Goal: Transaction & Acquisition: Purchase product/service

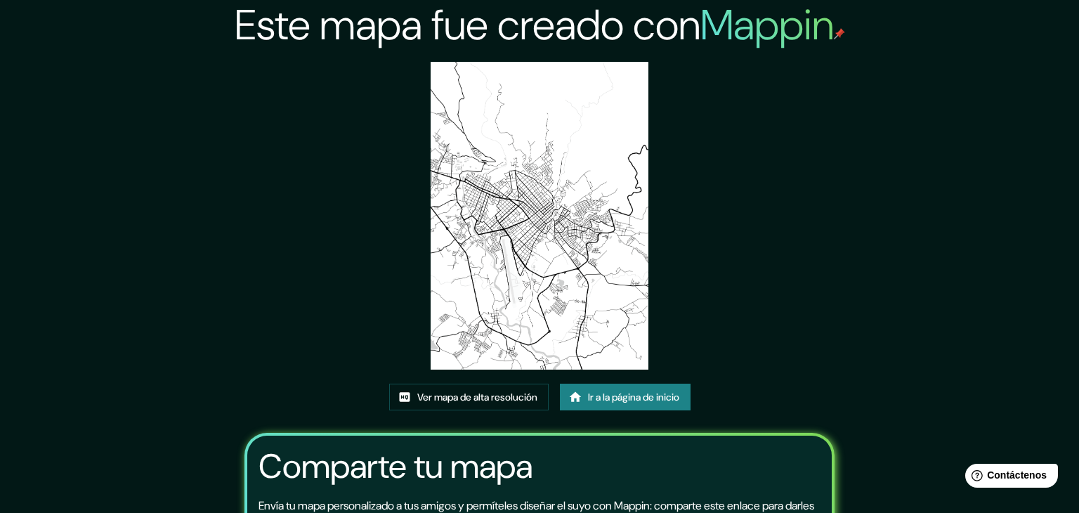
drag, startPoint x: 358, startPoint y: 261, endPoint x: 859, endPoint y: 390, distance: 516.5
click at [858, 391] on div "Este mapa fue creado con Mappin Ver mapa de alta resolución Ir a la página de i…" at bounding box center [539, 256] width 1079 height 513
click at [590, 391] on font "Ir a la página de inicio" at bounding box center [633, 397] width 91 height 13
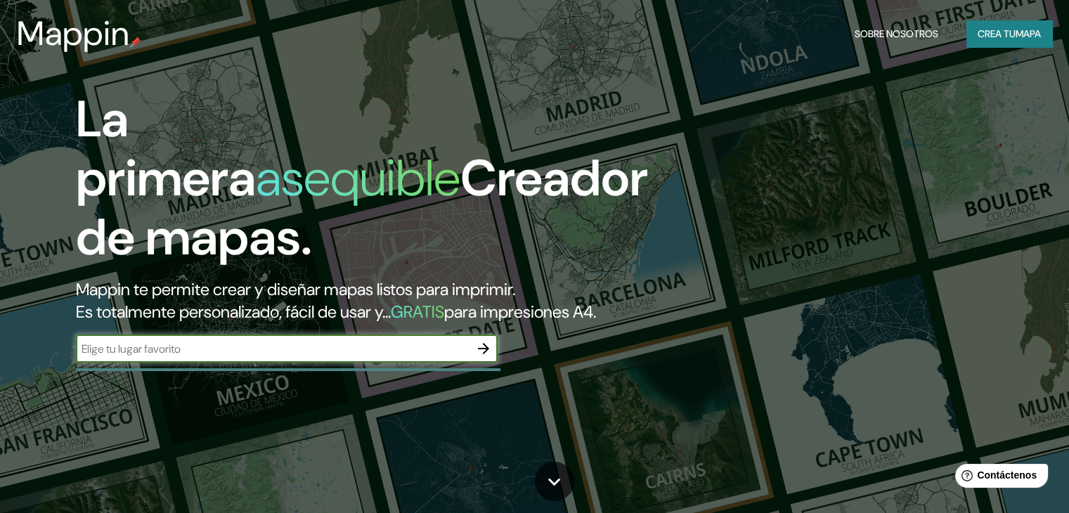
click at [217, 357] on input "text" at bounding box center [272, 349] width 393 height 16
type input "tarapoto"
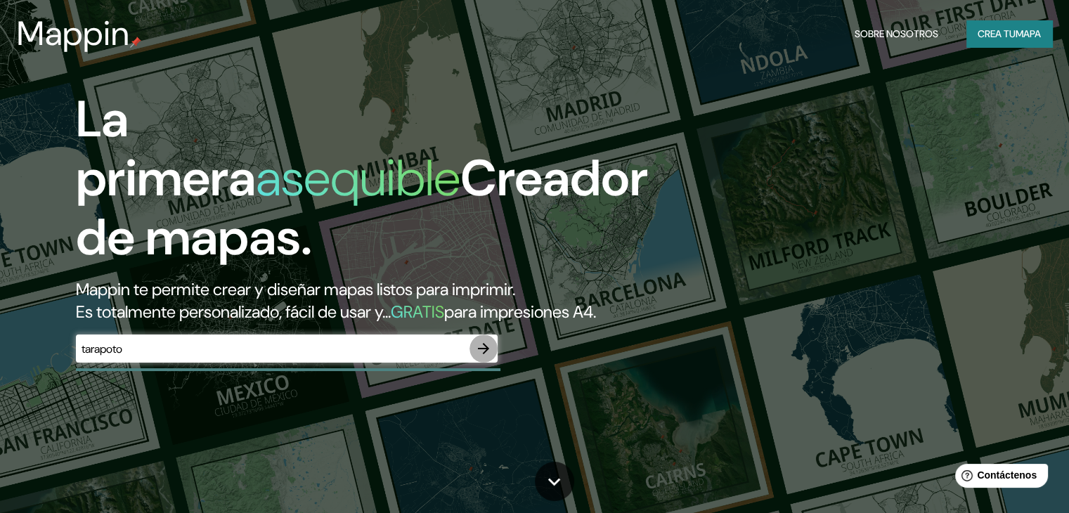
click at [490, 357] on icon "button" at bounding box center [483, 348] width 17 height 17
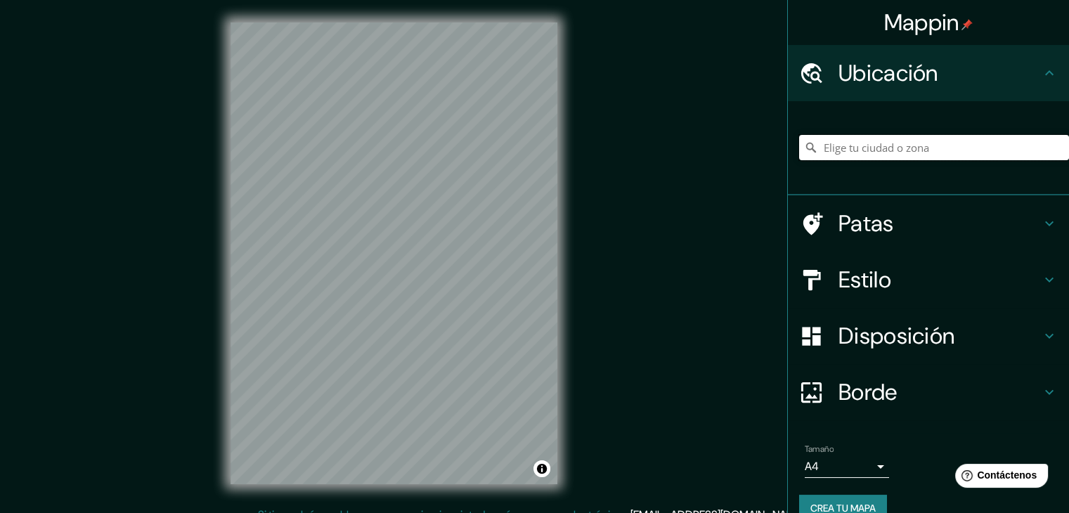
click at [945, 150] on input "Elige tu ciudad o zona" at bounding box center [934, 147] width 270 height 25
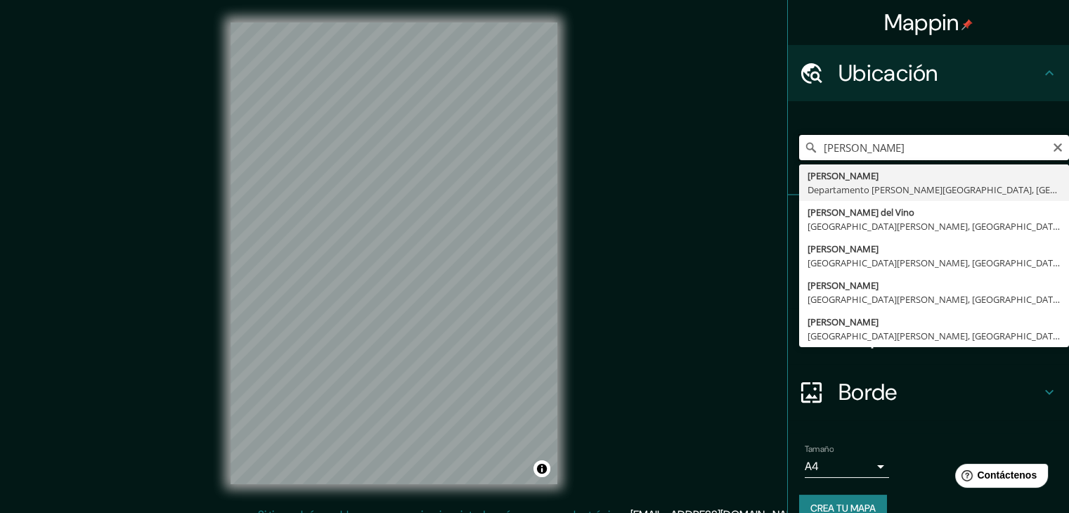
drag, startPoint x: 868, startPoint y: 150, endPoint x: 740, endPoint y: 148, distance: 128.6
click at [740, 148] on div "Mappin Ubicación [PERSON_NAME] Departamento [PERSON_NAME][GEOGRAPHIC_DATA], [GE…" at bounding box center [534, 264] width 1069 height 529
type input "Tarapoto, [GEOGRAPHIC_DATA][PERSON_NAME], [GEOGRAPHIC_DATA]"
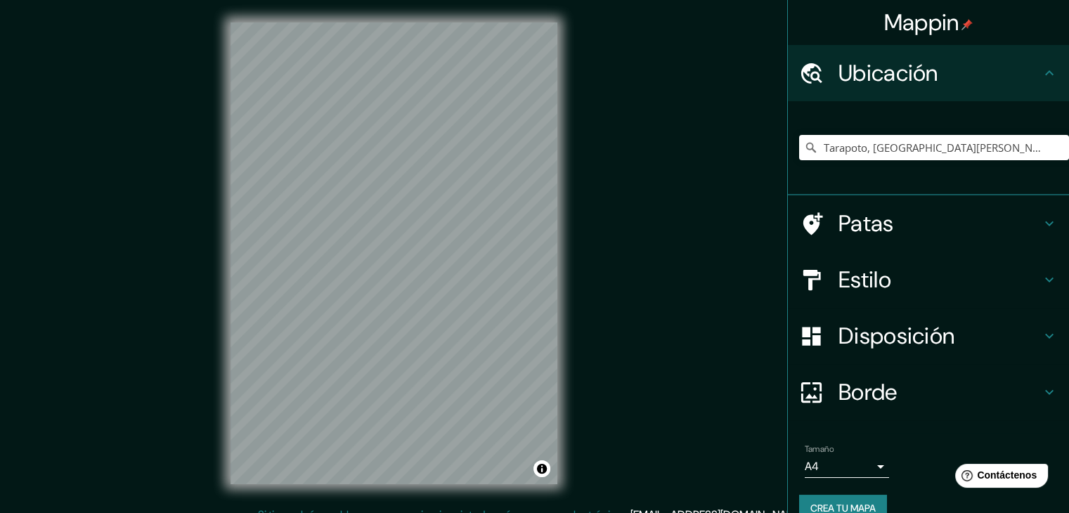
click at [930, 228] on h4 "Patas" at bounding box center [939, 223] width 202 height 28
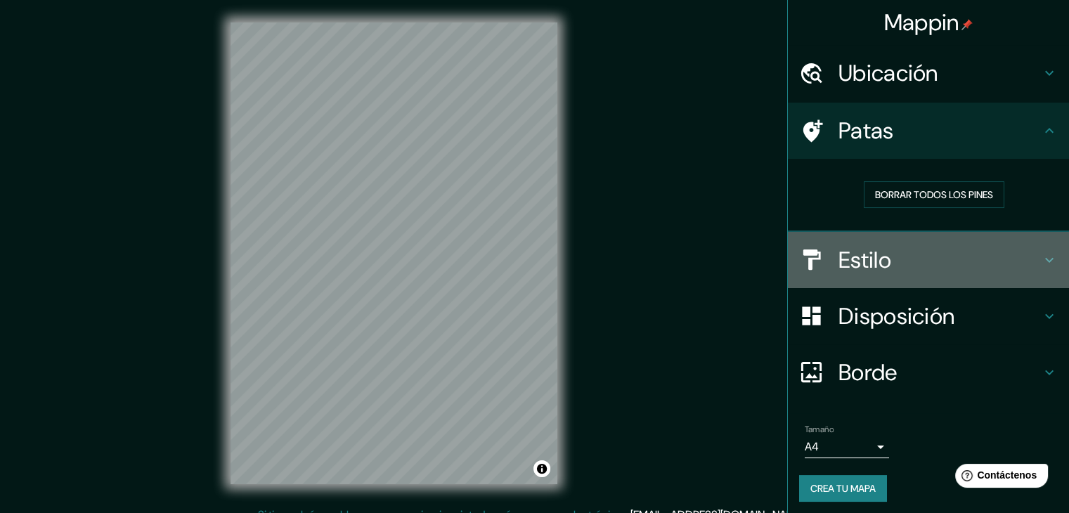
click at [871, 249] on font "Estilo" at bounding box center [864, 260] width 53 height 30
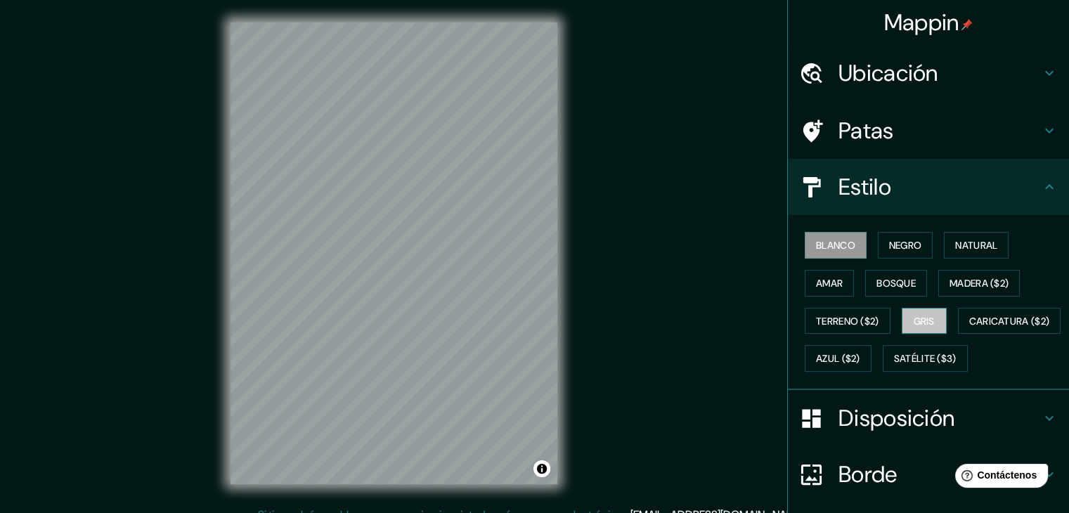
click at [916, 318] on font "Gris" at bounding box center [923, 321] width 21 height 13
click at [840, 243] on font "Blanco" at bounding box center [835, 245] width 39 height 13
click at [914, 322] on font "Gris" at bounding box center [923, 321] width 21 height 13
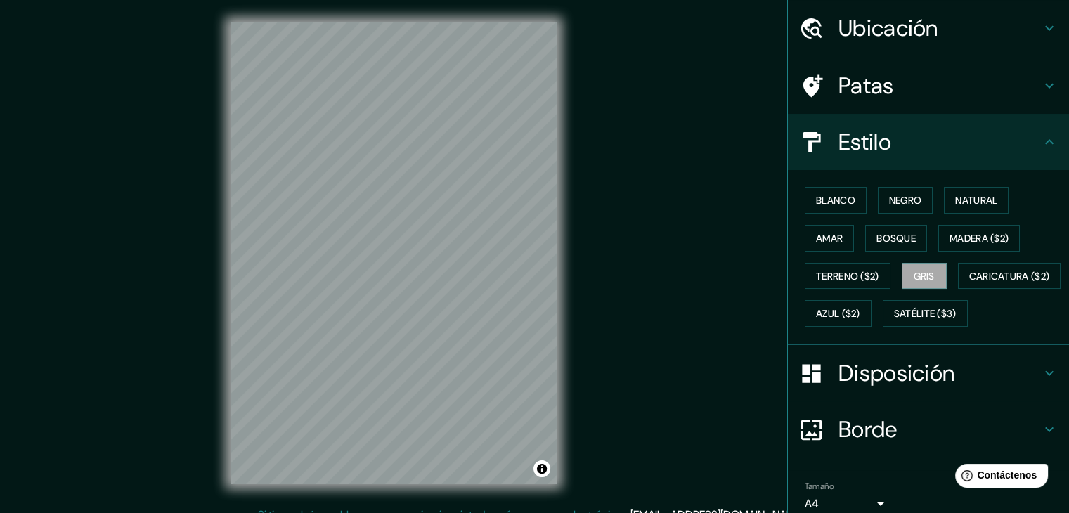
scroll to position [70, 0]
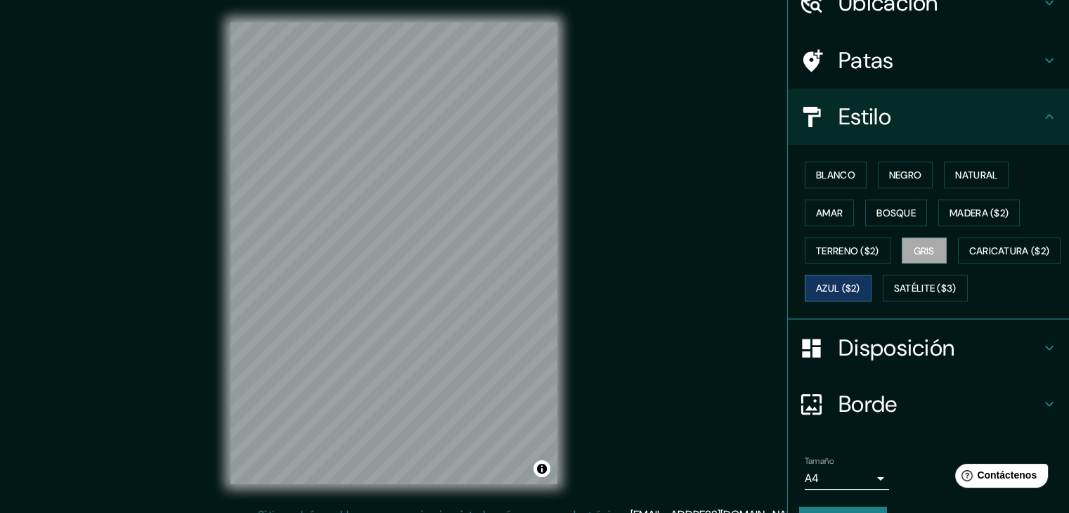
click at [860, 293] on font "Azul ($2)" at bounding box center [838, 288] width 44 height 18
click at [913, 251] on font "Gris" at bounding box center [923, 251] width 21 height 13
click at [826, 253] on font "Terreno ($2)" at bounding box center [847, 251] width 63 height 13
click at [916, 245] on font "Gris" at bounding box center [923, 251] width 21 height 13
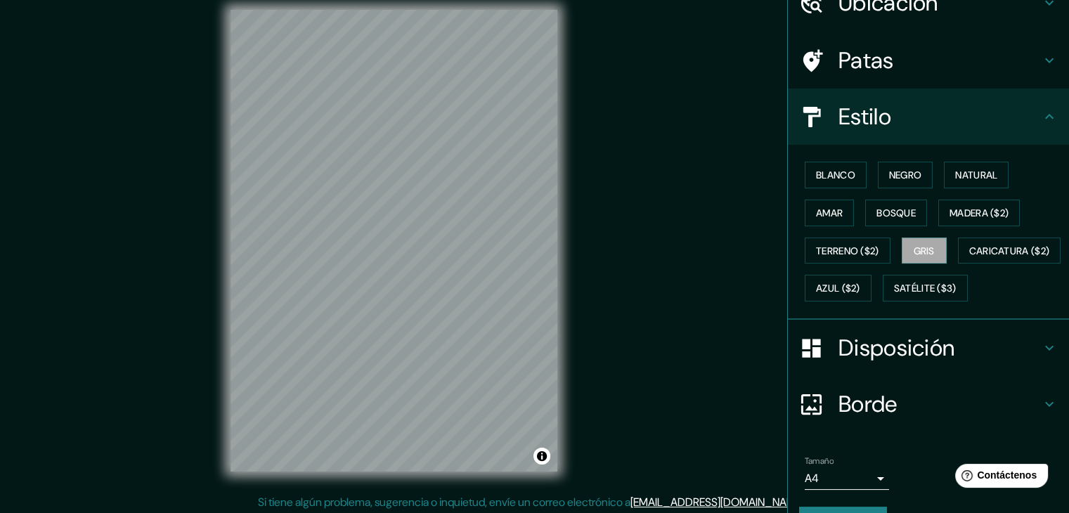
scroll to position [16, 0]
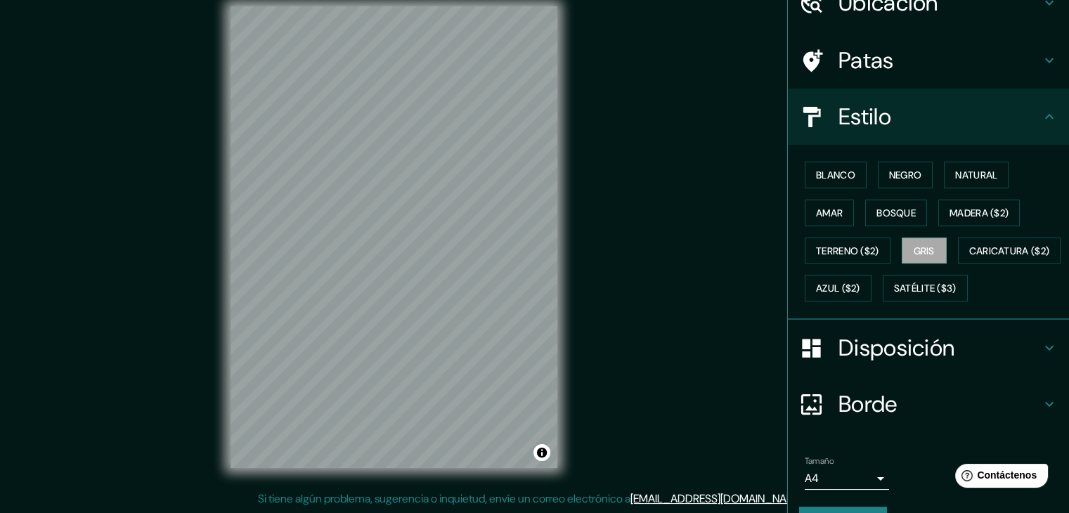
click at [878, 363] on font "Disposición" at bounding box center [896, 348] width 116 height 30
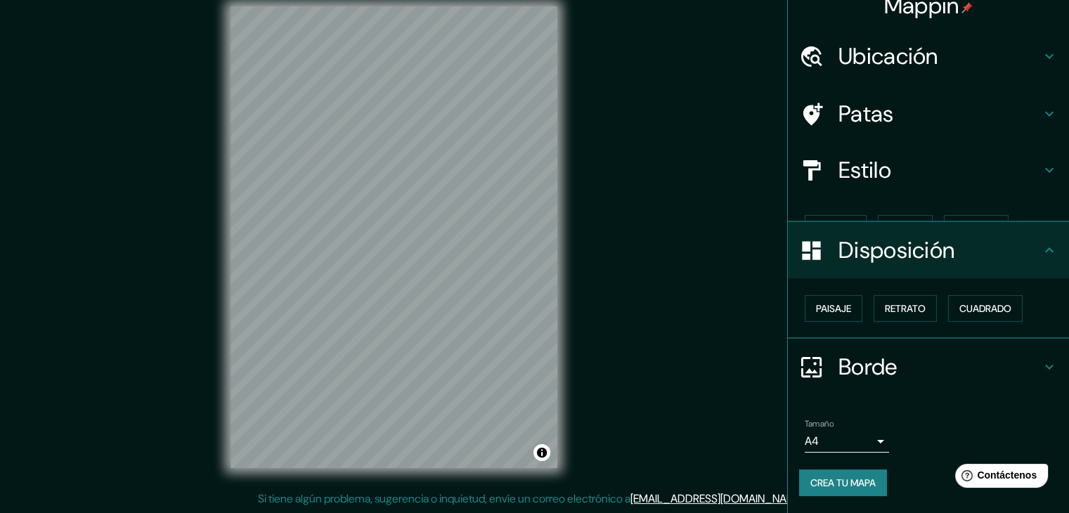
scroll to position [0, 0]
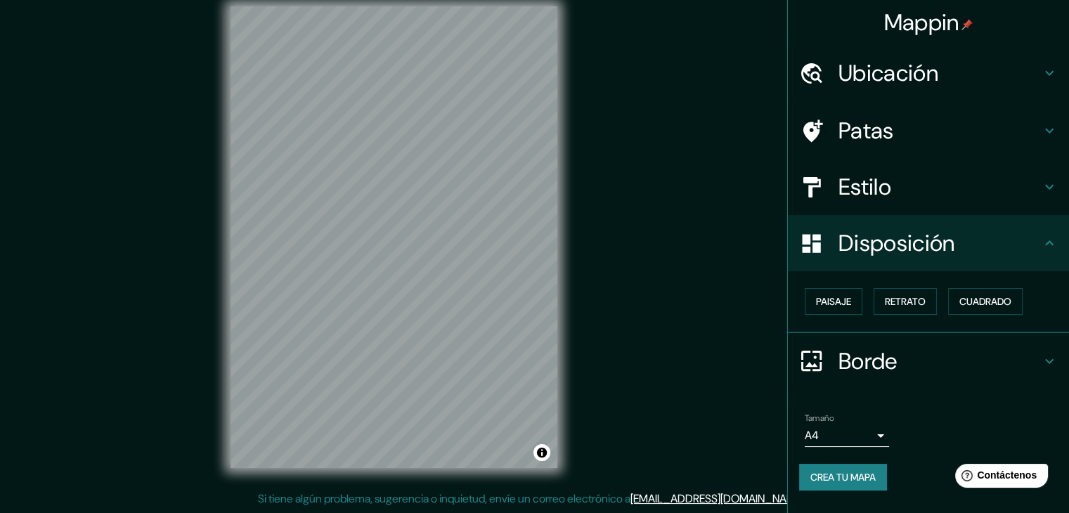
click at [982, 352] on h4 "Borde" at bounding box center [939, 361] width 202 height 28
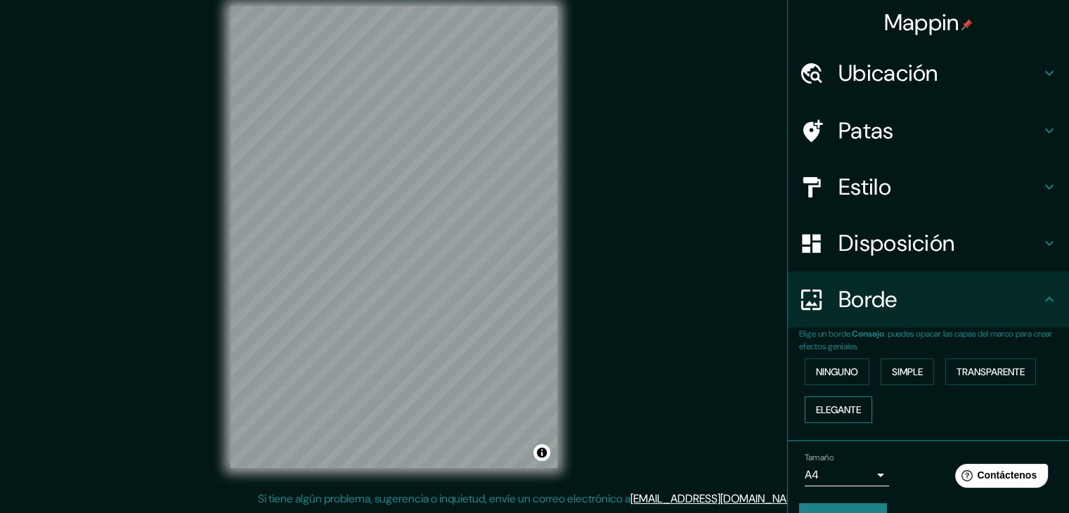
click at [840, 408] on font "Elegante" at bounding box center [838, 409] width 45 height 13
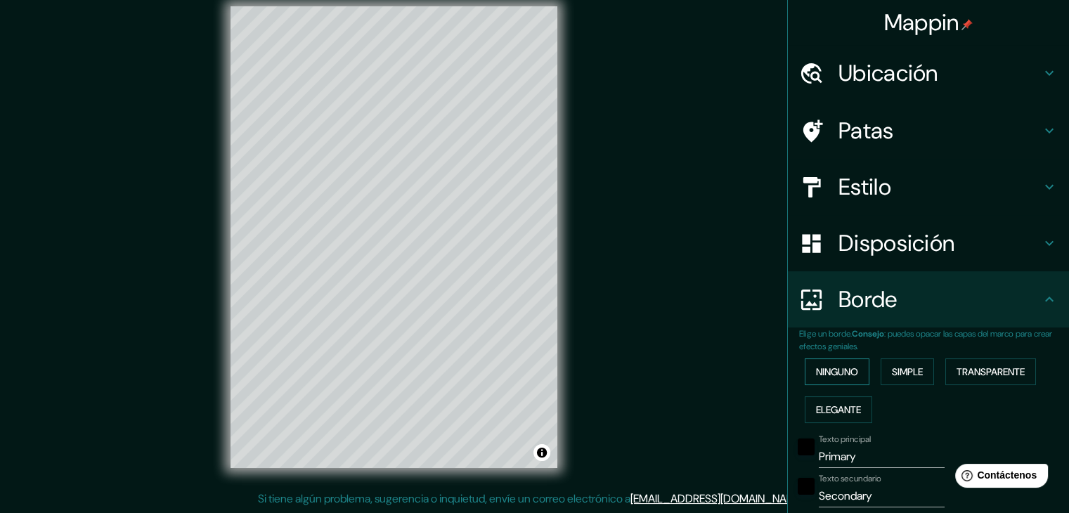
click at [827, 376] on font "Ninguno" at bounding box center [837, 371] width 42 height 13
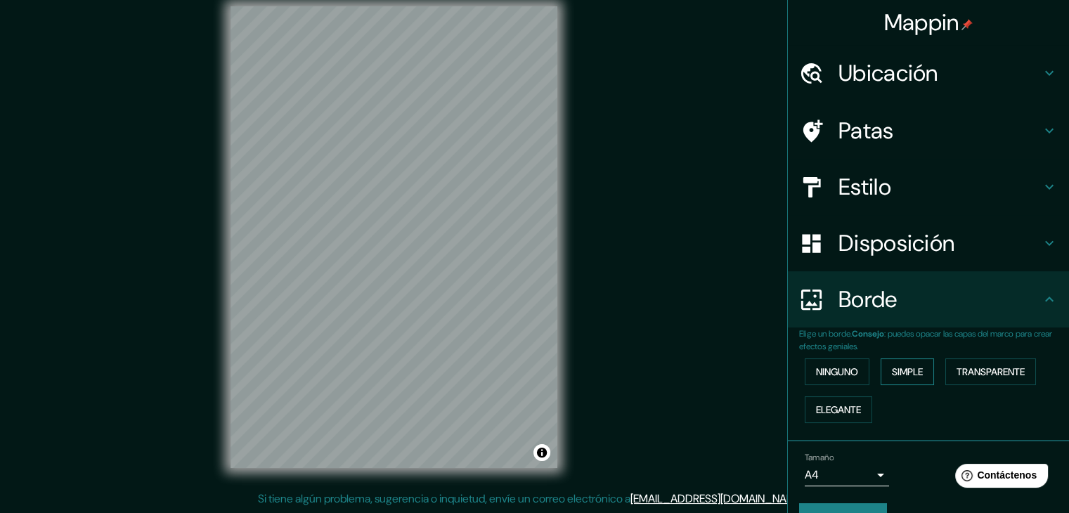
click at [906, 374] on font "Simple" at bounding box center [907, 371] width 31 height 13
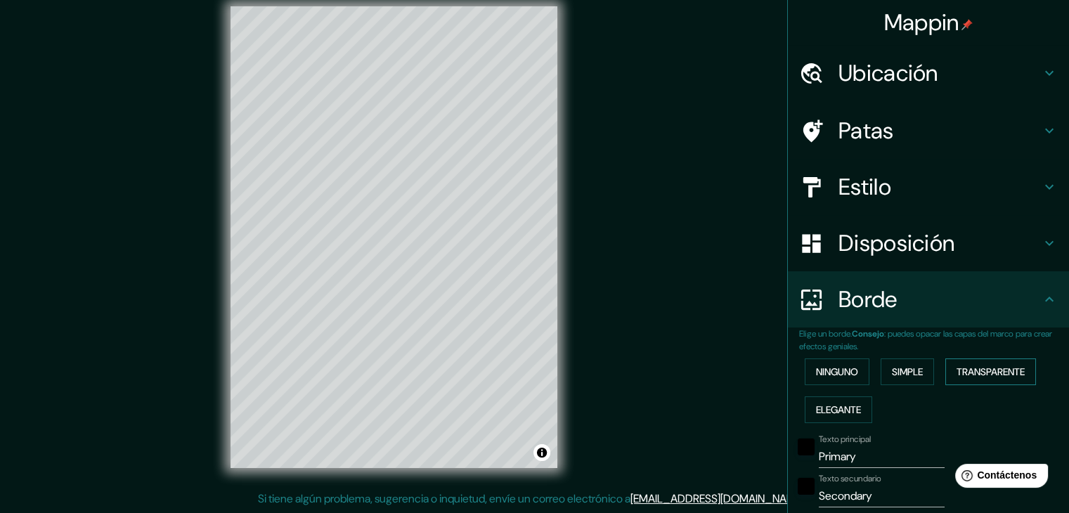
click at [981, 370] on font "Transparente" at bounding box center [990, 371] width 68 height 13
click at [973, 372] on font "Transparente" at bounding box center [990, 371] width 68 height 13
type input "223"
type input "37"
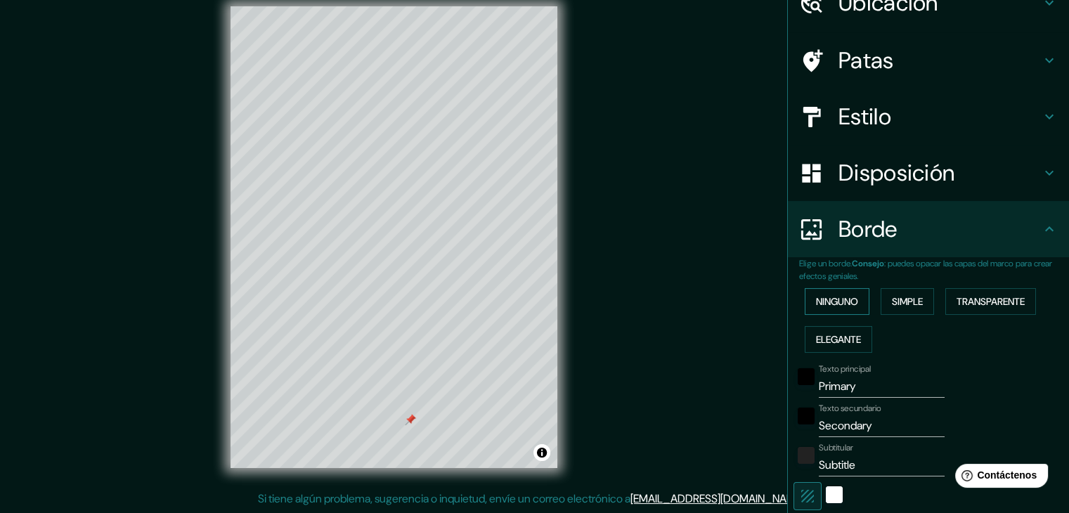
click at [814, 313] on button "Ninguno" at bounding box center [836, 301] width 65 height 27
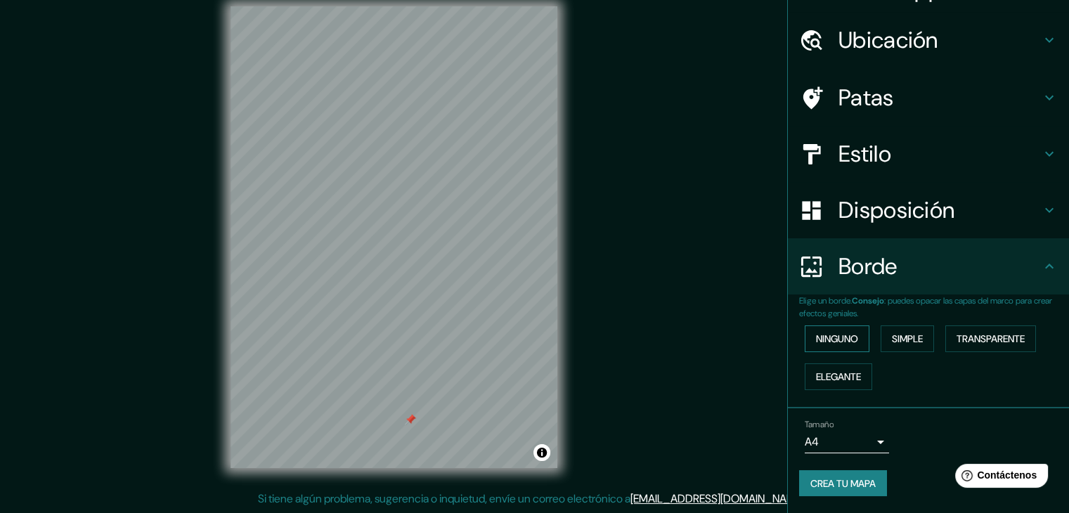
scroll to position [32, 0]
click at [885, 325] on div "Ninguno Simple Transparente Elegante" at bounding box center [934, 359] width 270 height 76
click at [892, 338] on font "Simple" at bounding box center [907, 340] width 31 height 13
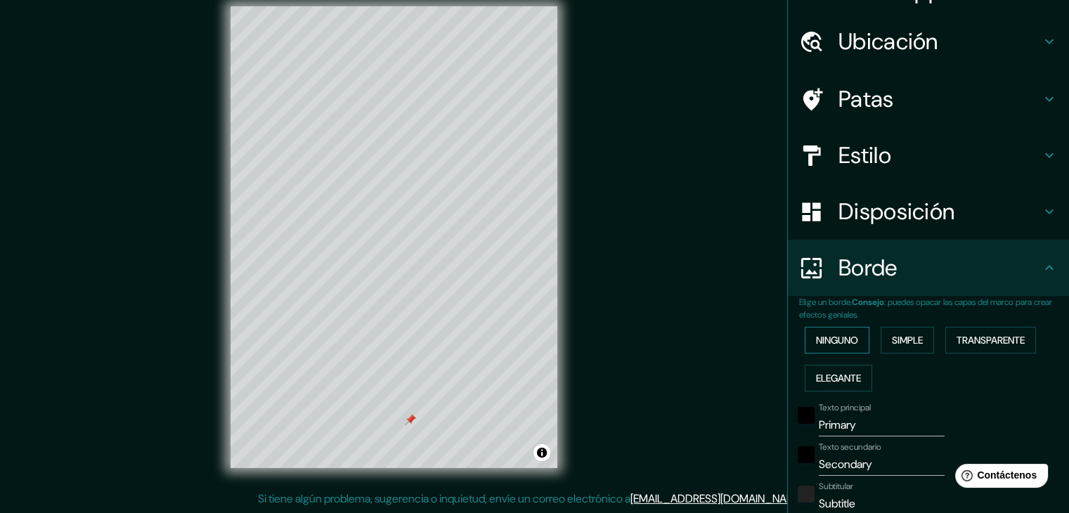
click at [816, 343] on font "Ninguno" at bounding box center [837, 340] width 42 height 13
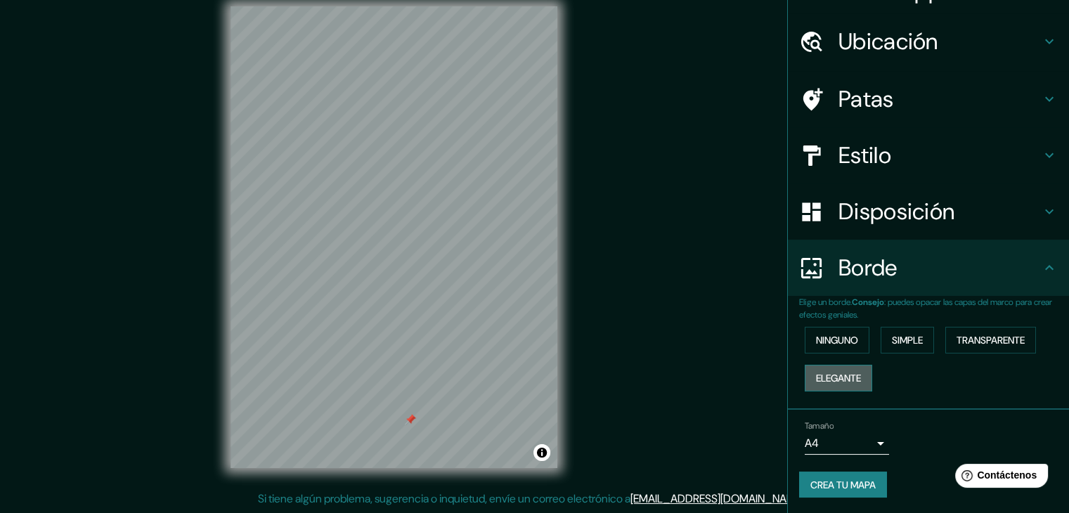
click at [822, 372] on font "Elegante" at bounding box center [838, 378] width 45 height 13
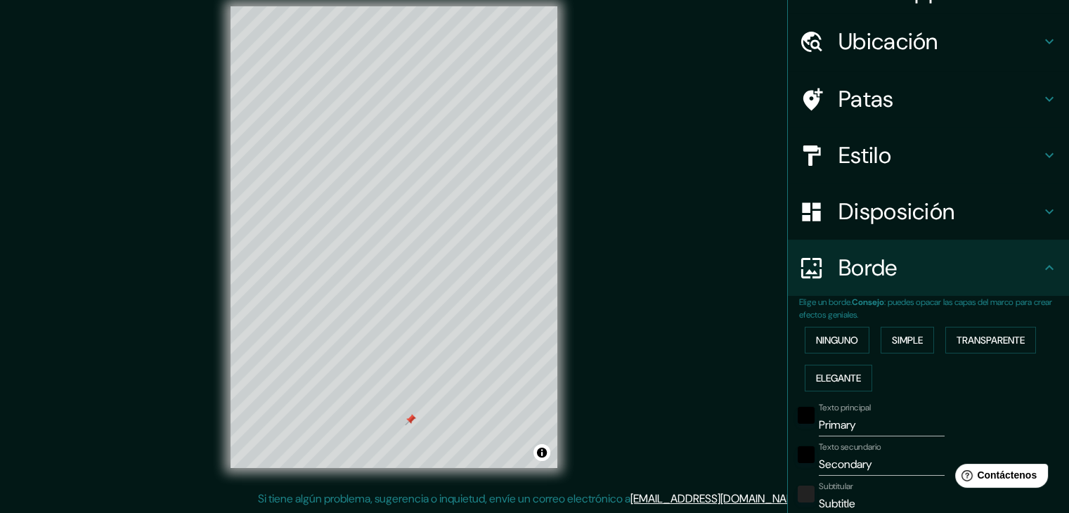
click at [823, 354] on div "Ninguno Simple Transparente Elegante" at bounding box center [934, 359] width 270 height 76
click at [829, 347] on font "Ninguno" at bounding box center [837, 340] width 42 height 18
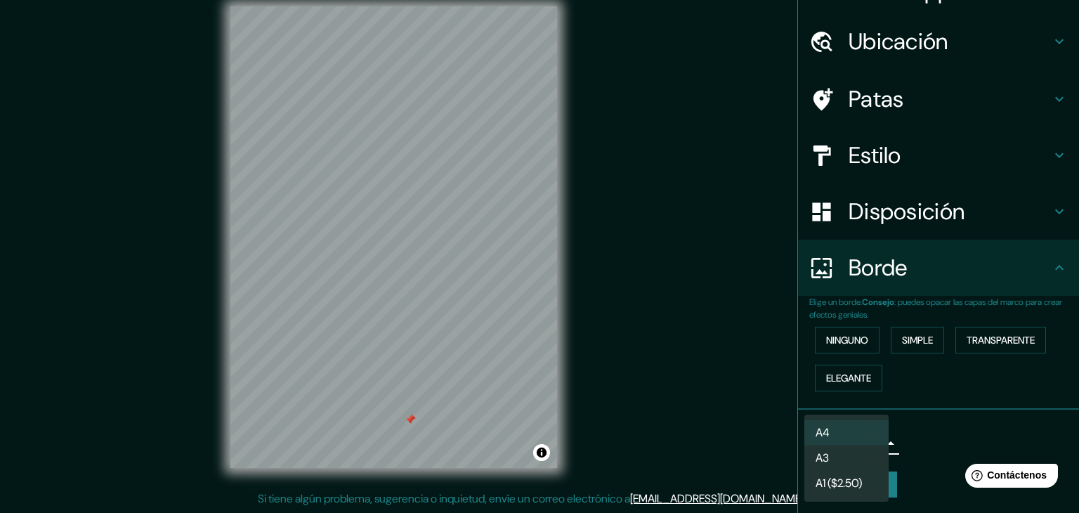
click at [866, 436] on body "Mappin Ubicación Tarapoto, [GEOGRAPHIC_DATA][PERSON_NAME], [GEOGRAPHIC_DATA] Pa…" at bounding box center [539, 240] width 1079 height 513
click at [862, 463] on li "A3" at bounding box center [846, 459] width 84 height 26
type input "a4"
